Goal: Information Seeking & Learning: Learn about a topic

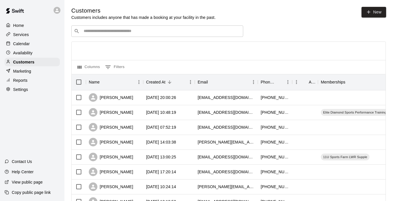
click at [18, 79] on p "Reports" at bounding box center [20, 81] width 14 height 6
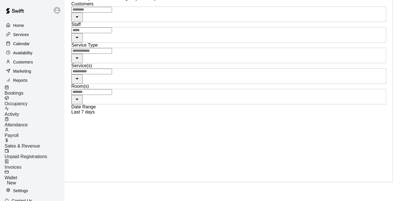
scroll to position [19, 0]
click at [34, 144] on span "Sales & Revenue" at bounding box center [22, 146] width 35 height 5
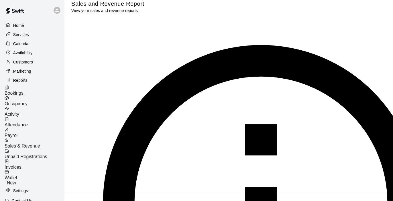
scroll to position [7, 0]
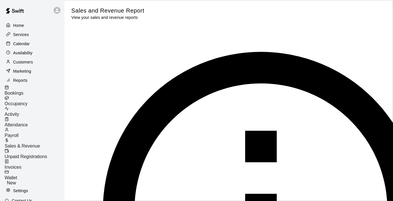
type input "******"
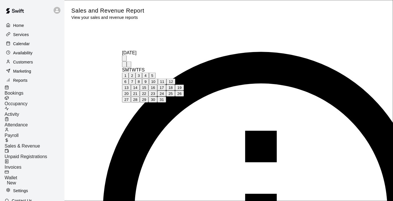
click at [124, 66] on icon "Previous month" at bounding box center [124, 66] width 0 height 0
click at [128, 73] on button "1" at bounding box center [125, 76] width 7 height 6
type input "**********"
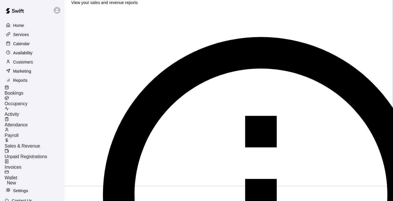
scroll to position [15, 0]
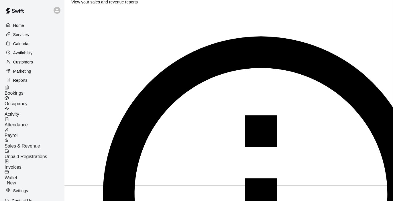
click at [229, 82] on li "Memberships" at bounding box center [234, 79] width 40 height 5
type input "**********"
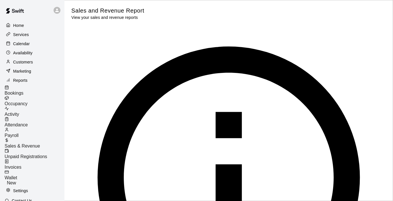
type input "******"
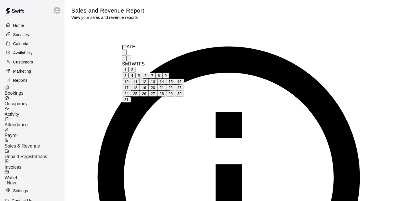
click at [126, 56] on button "Previous month" at bounding box center [124, 59] width 5 height 6
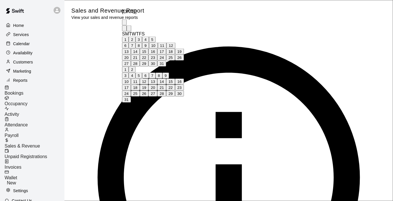
click at [126, 25] on button "Previous month" at bounding box center [124, 28] width 5 height 6
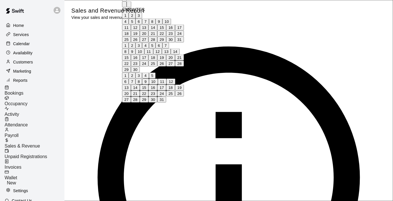
click at [126, 7] on button "Previous month" at bounding box center [124, 4] width 5 height 6
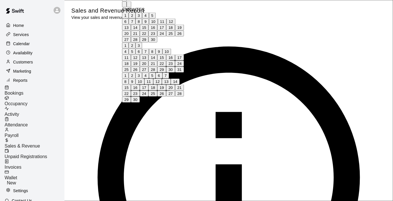
click at [126, 7] on button "Previous month" at bounding box center [124, 4] width 5 height 6
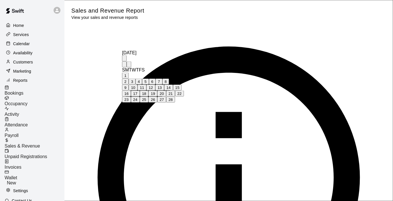
click at [126, 62] on button "Previous month" at bounding box center [124, 65] width 5 height 6
click at [128, 73] on button "1" at bounding box center [125, 76] width 7 height 6
type input "**********"
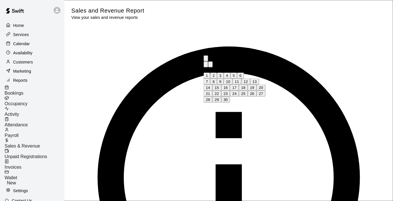
click at [206, 66] on icon "Previous month" at bounding box center [206, 66] width 0 height 0
click at [247, 79] on button "14" at bounding box center [243, 82] width 9 height 6
type input "**********"
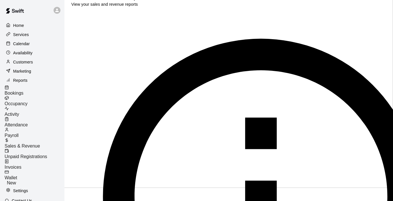
scroll to position [19, 0]
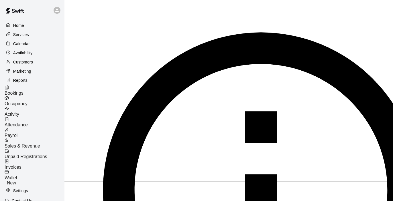
click at [224, 73] on li "Packages" at bounding box center [234, 70] width 40 height 5
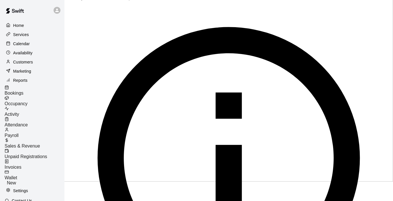
scroll to position [0, 0]
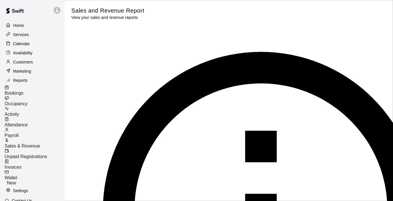
click at [221, 87] on li "Classes" at bounding box center [234, 84] width 40 height 5
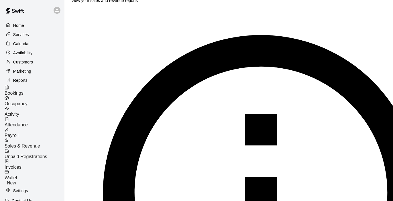
scroll to position [17, 0]
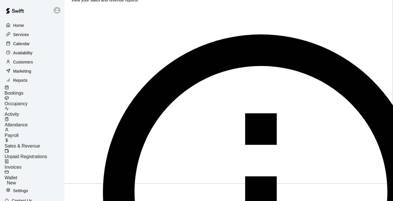
click at [227, 59] on li "Lessons" at bounding box center [234, 56] width 40 height 5
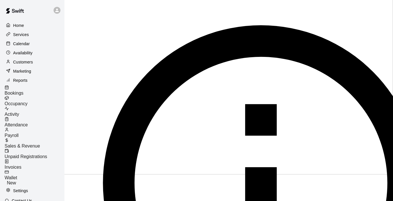
scroll to position [28, 0]
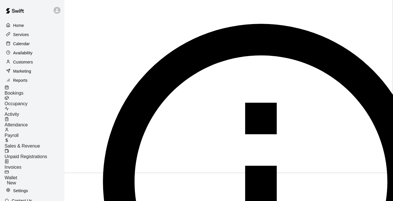
click at [217, 39] on li "Rentals" at bounding box center [234, 41] width 40 height 5
type input "*******"
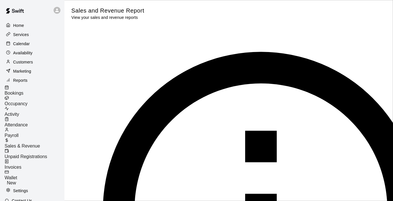
scroll to position [0, 0]
click at [28, 122] on span "Attendance" at bounding box center [16, 124] width 23 height 5
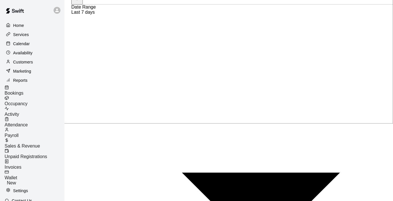
scroll to position [78, 0]
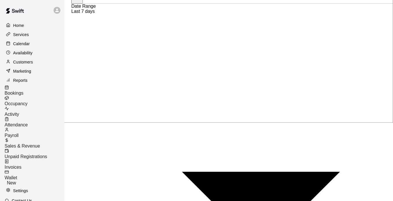
click at [31, 46] on div "Calendar" at bounding box center [32, 43] width 55 height 9
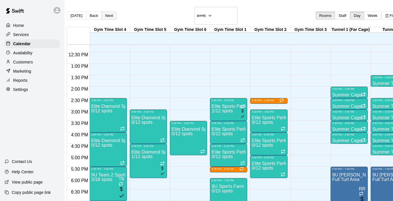
click at [116, 15] on button "Next" at bounding box center [109, 15] width 15 height 8
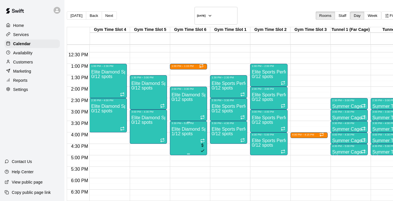
click at [25, 35] on p "Services" at bounding box center [21, 35] width 16 height 6
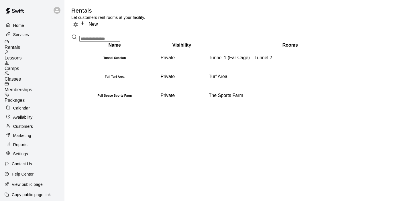
click at [21, 77] on span "Classes" at bounding box center [13, 79] width 16 height 5
